Goal: Transaction & Acquisition: Subscribe to service/newsletter

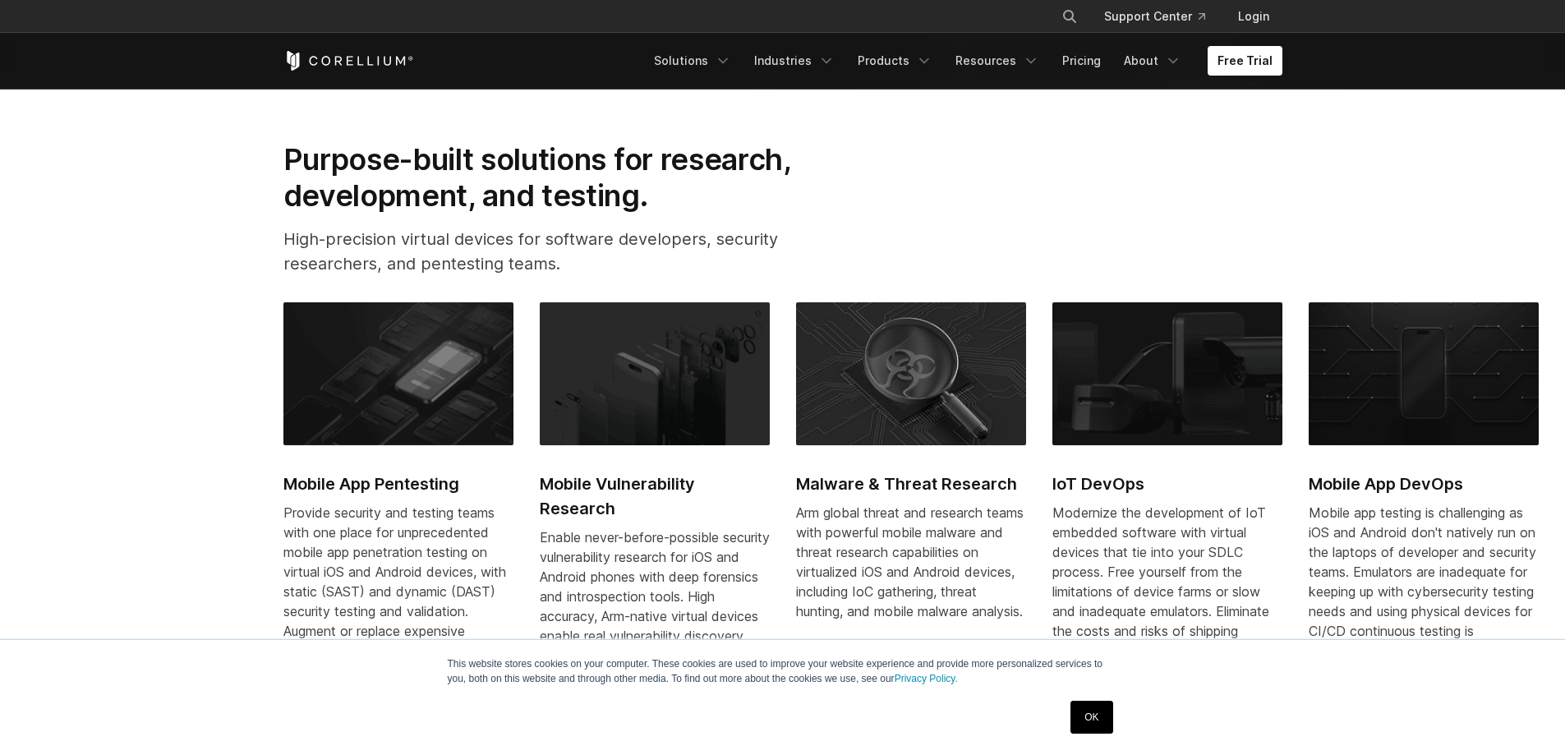
scroll to position [821, 0]
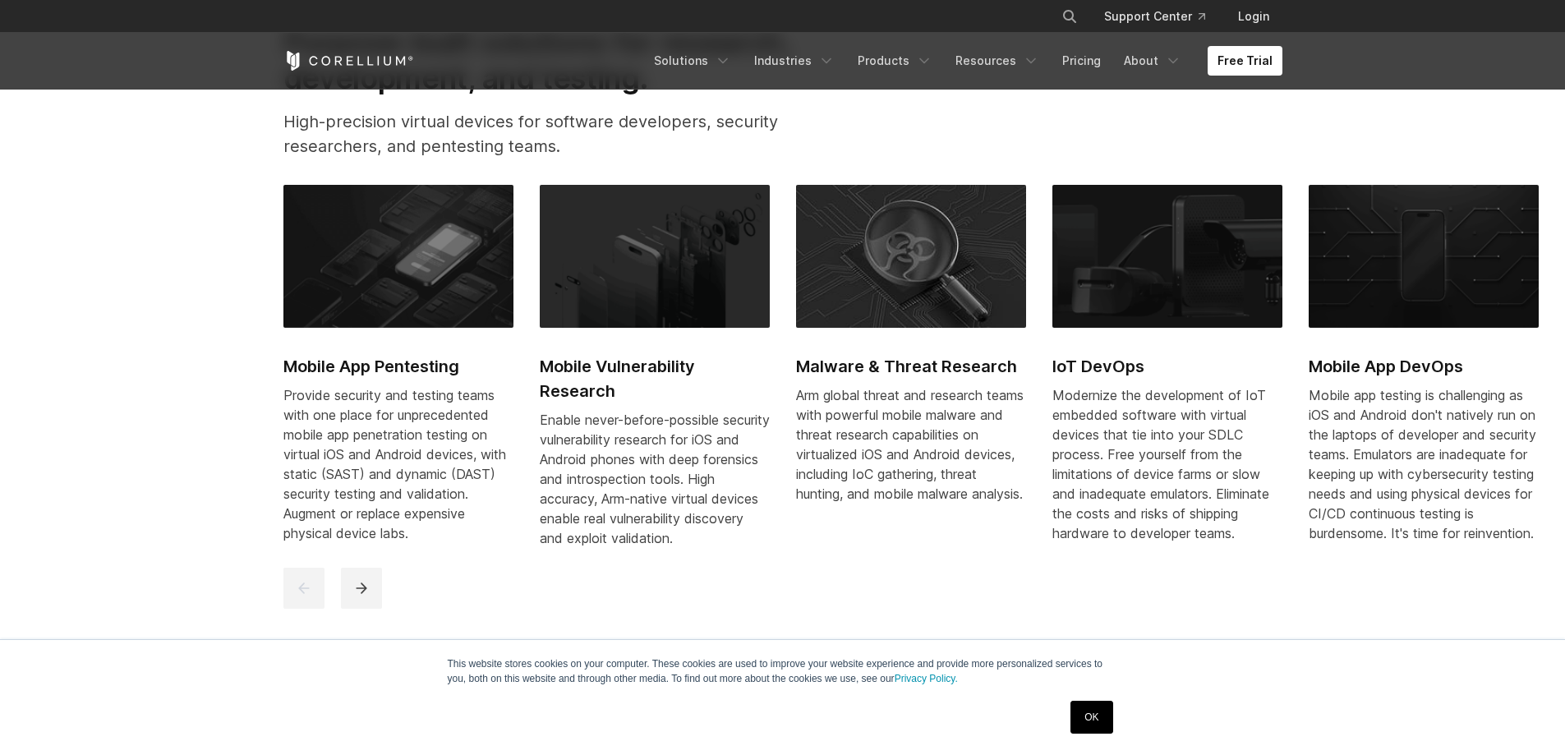
click at [1090, 737] on div "OK" at bounding box center [1091, 717] width 52 height 43
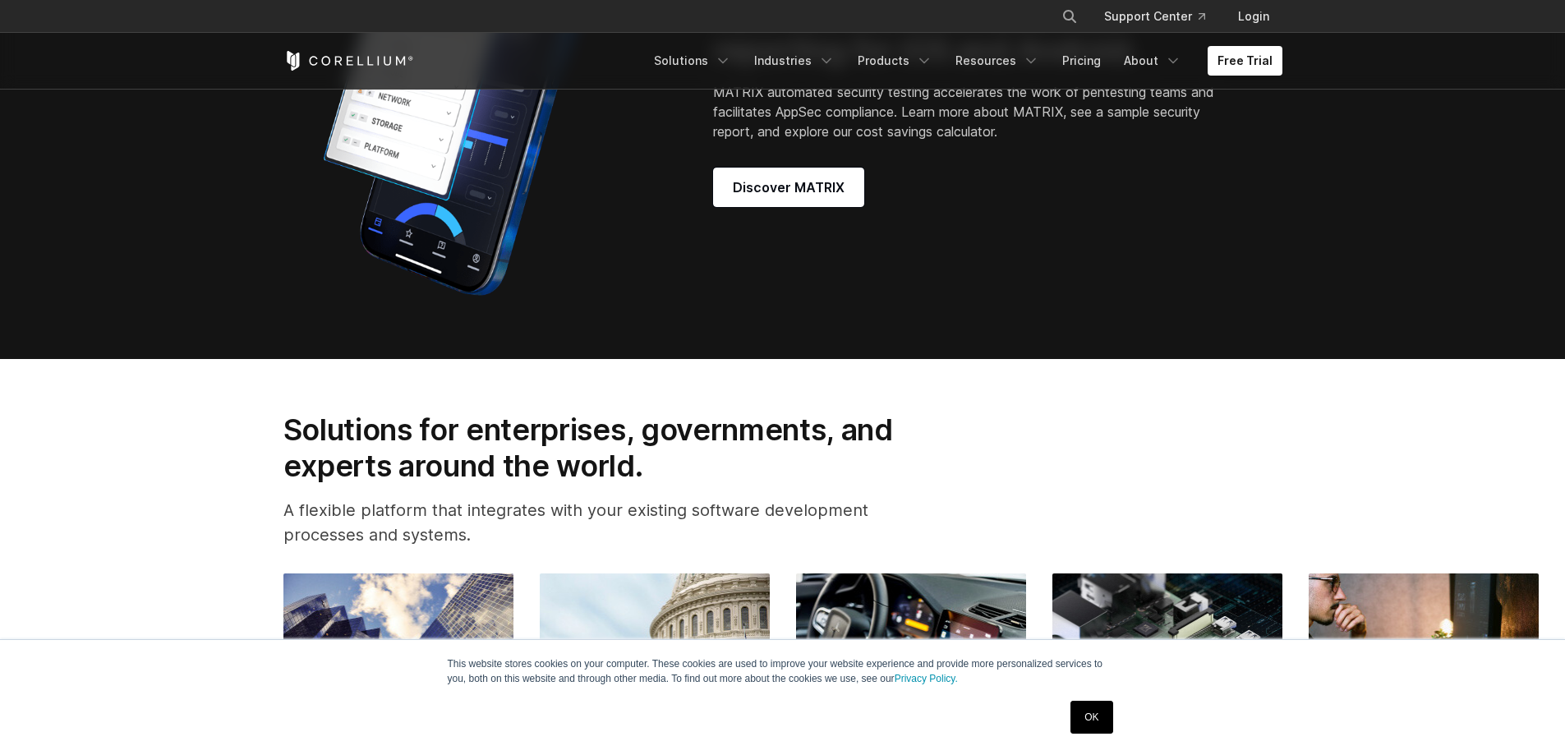
scroll to position [1479, 0]
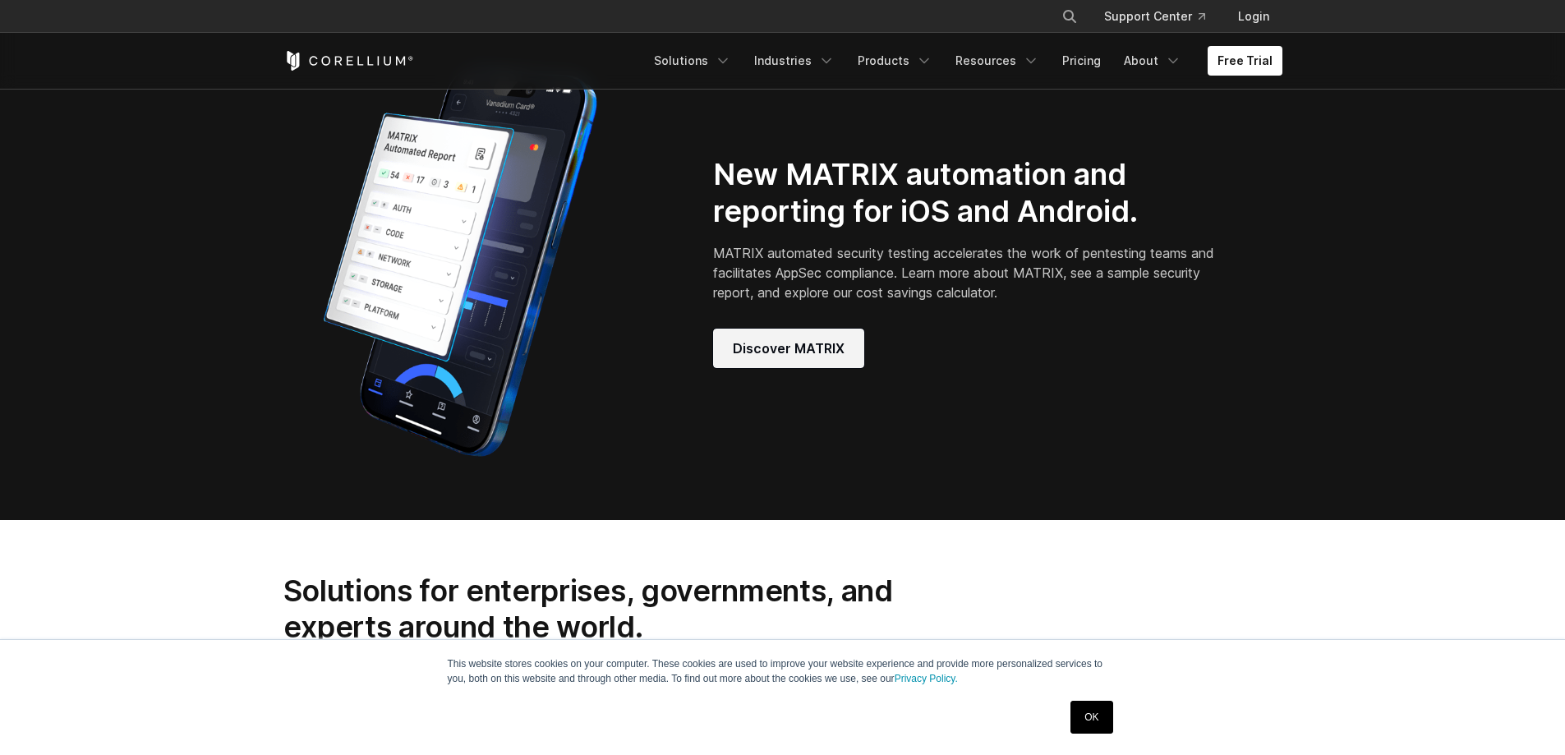
click at [812, 358] on span "Discover MATRIX" at bounding box center [789, 348] width 112 height 20
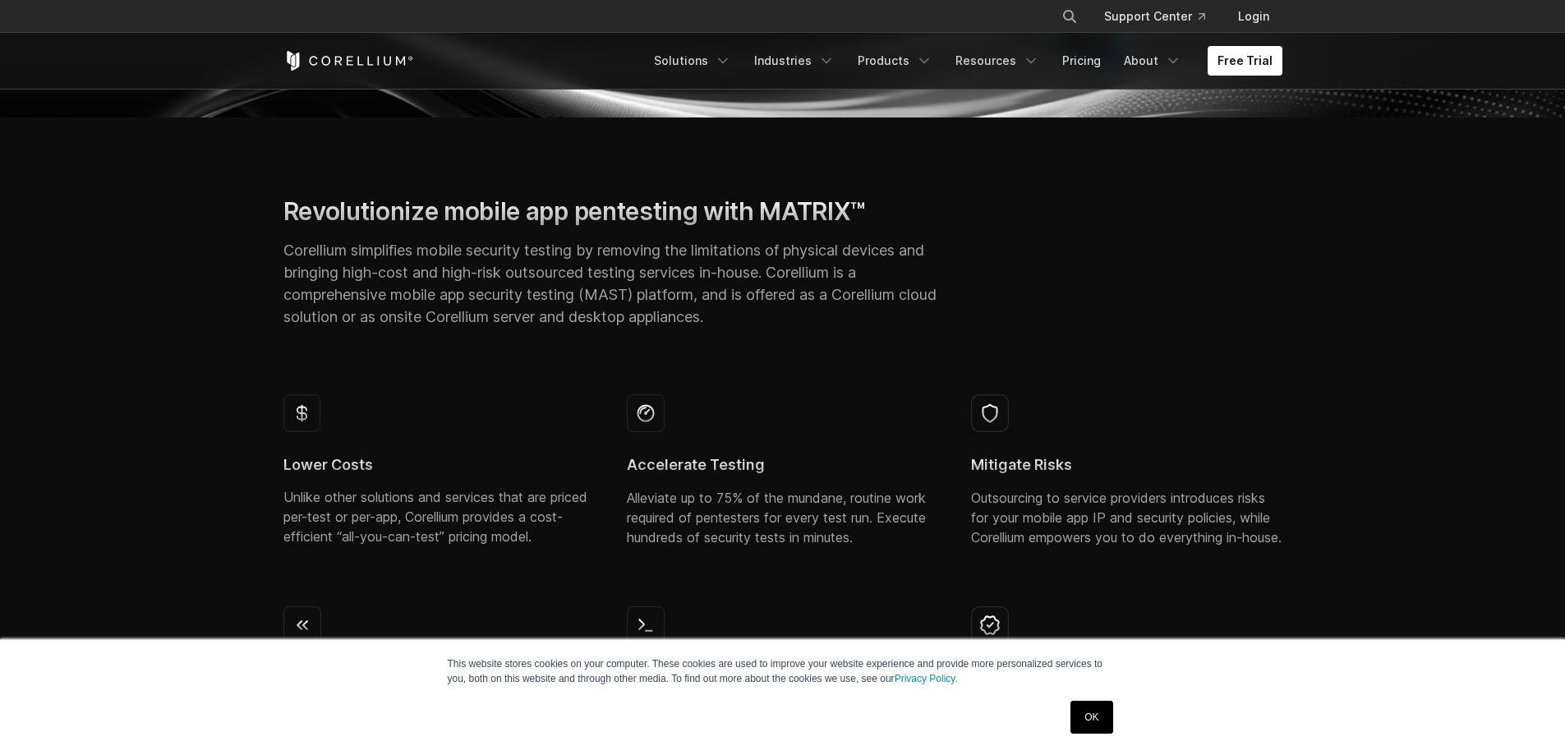
scroll to position [575, 0]
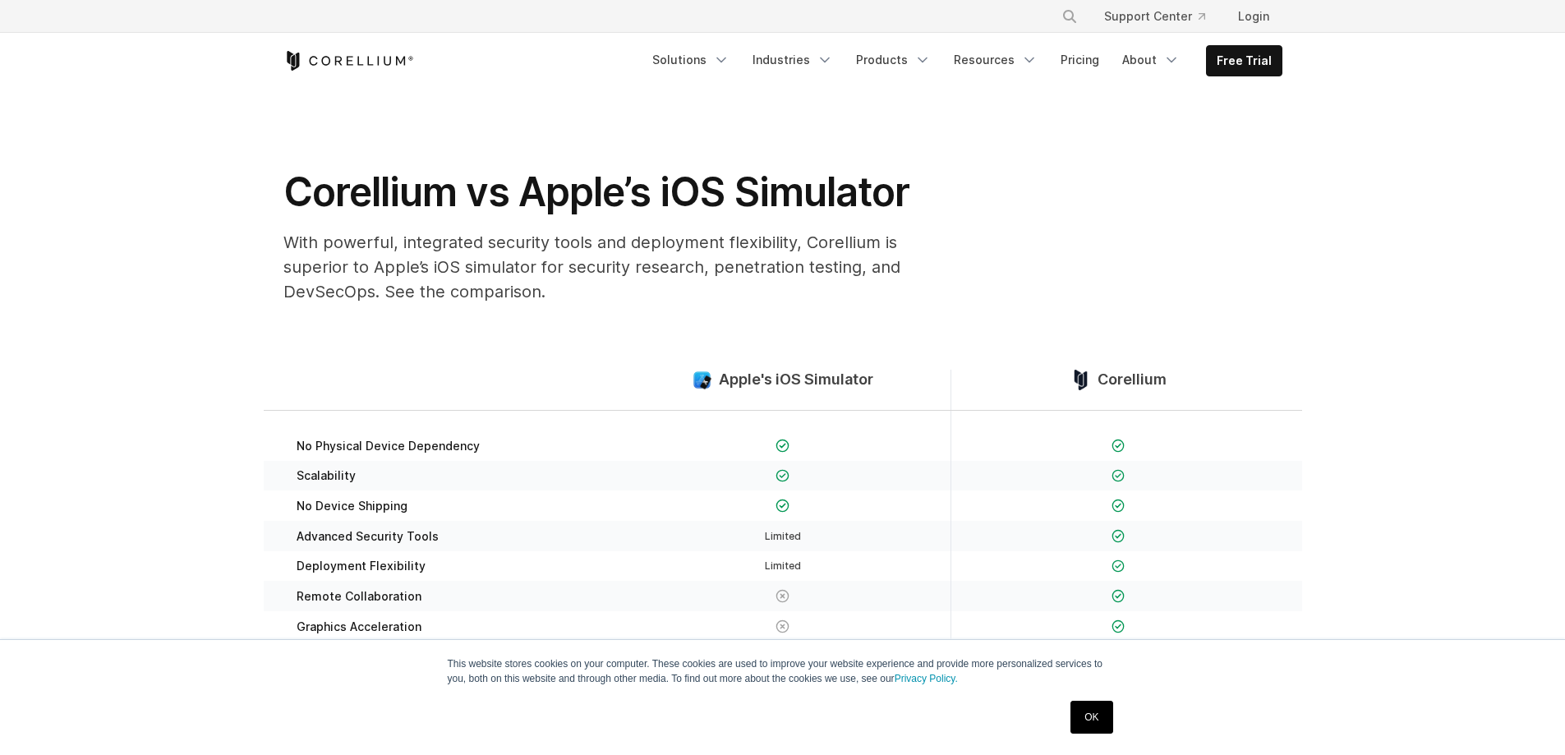
click at [1102, 717] on link "OK" at bounding box center [1091, 717] width 42 height 33
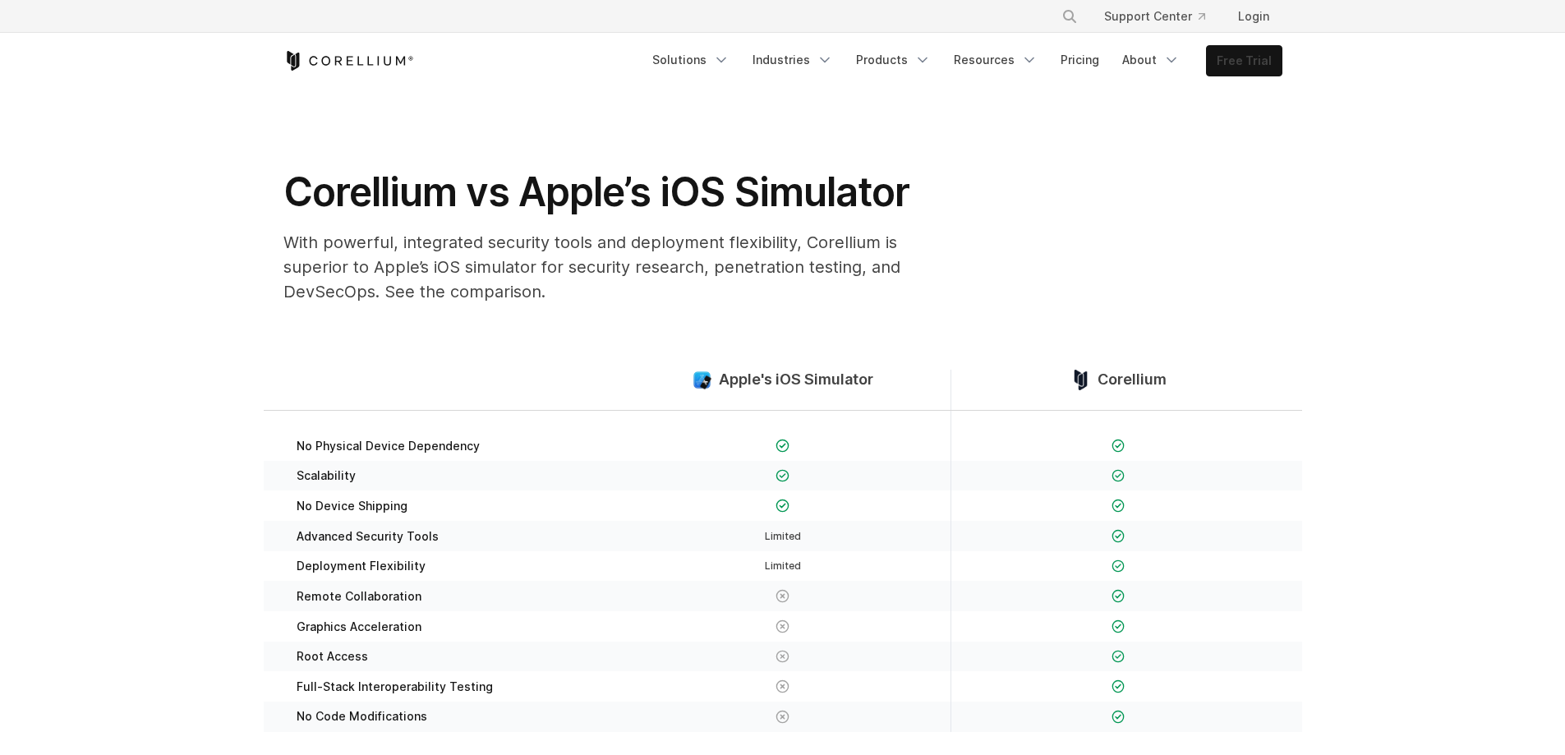
click at [1253, 62] on link "Free Trial" at bounding box center [1244, 61] width 75 height 30
click at [1249, 13] on link "Login" at bounding box center [1254, 17] width 58 height 30
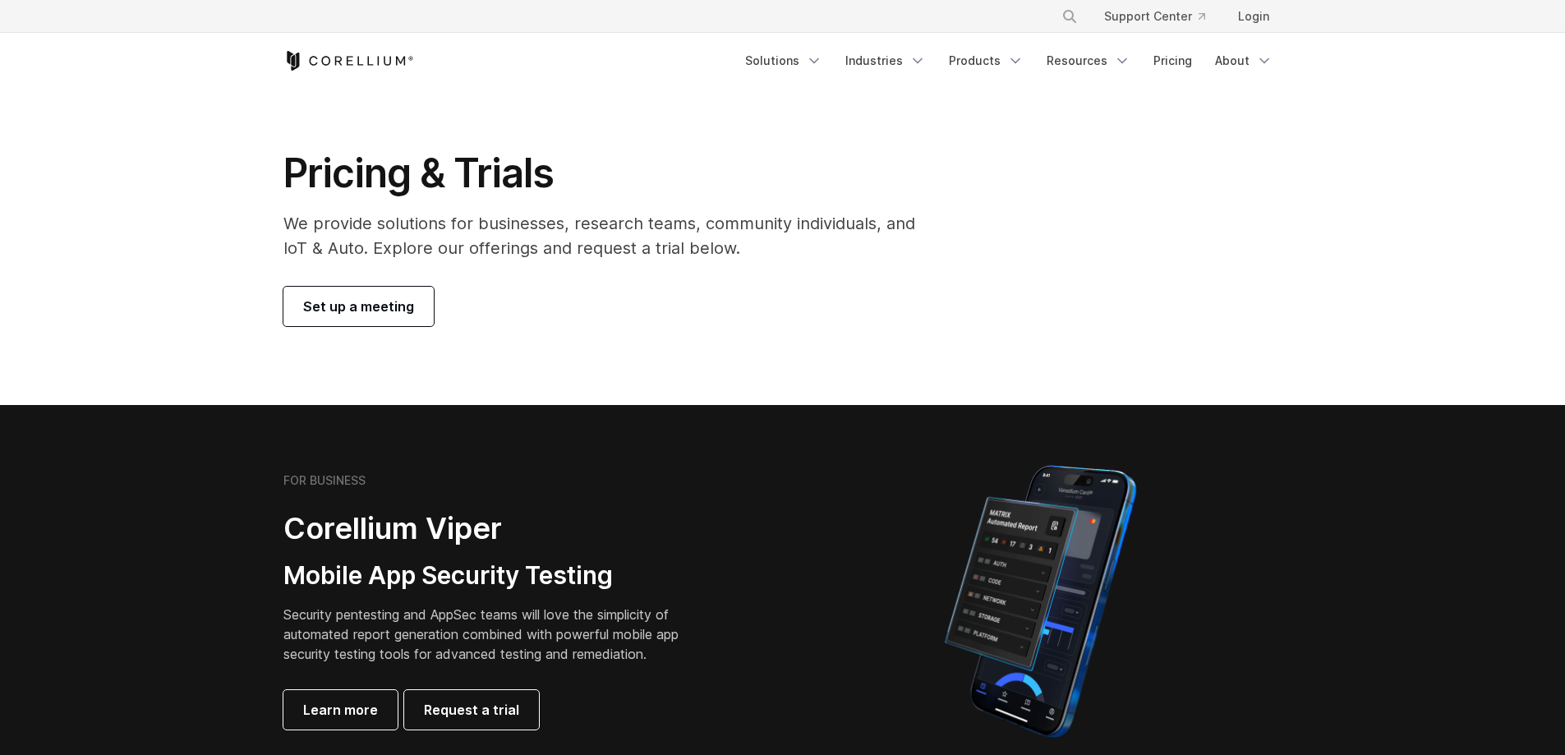
scroll to position [329, 0]
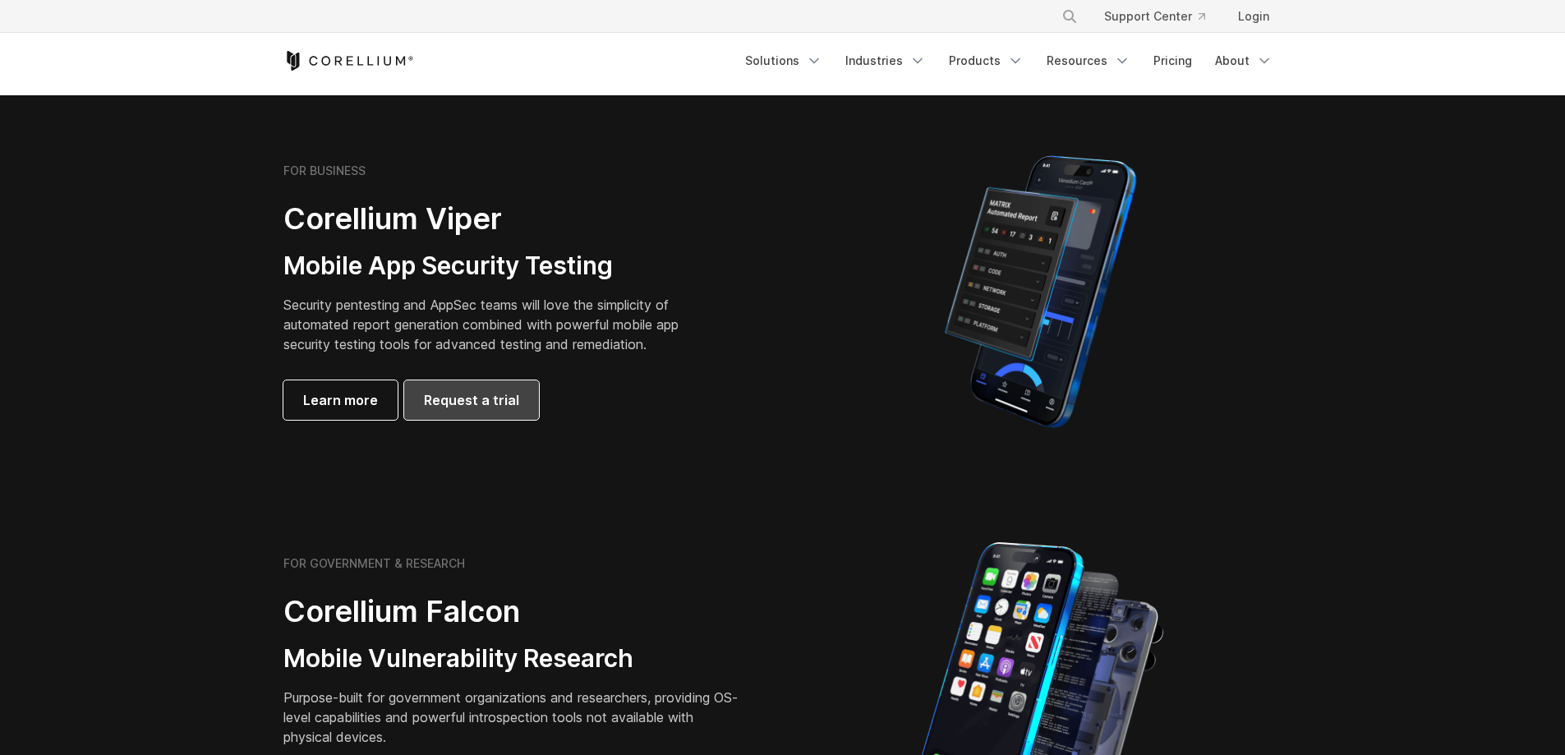
click at [467, 397] on span "Request a trial" at bounding box center [471, 400] width 95 height 20
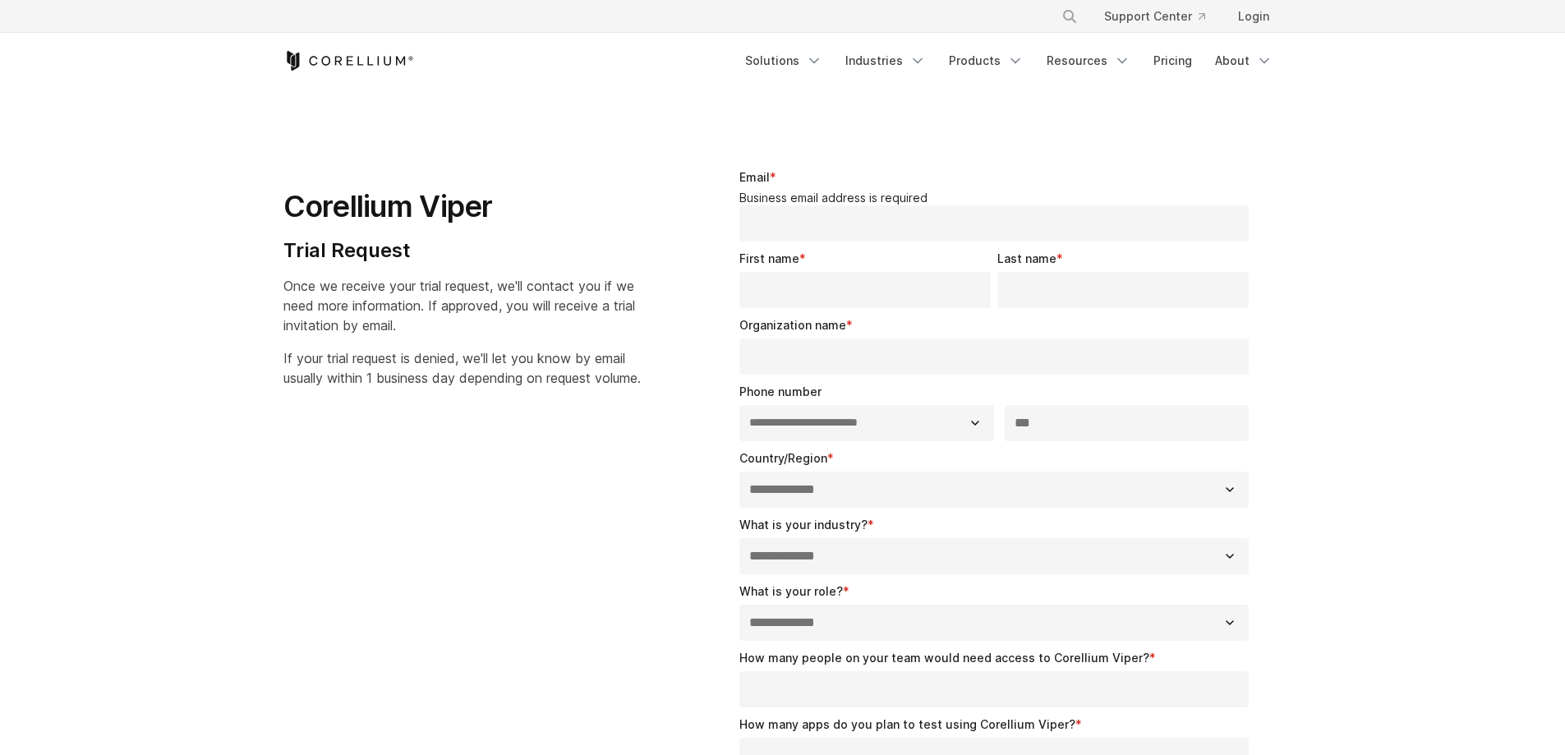
select select "**"
